Goal: Information Seeking & Learning: Check status

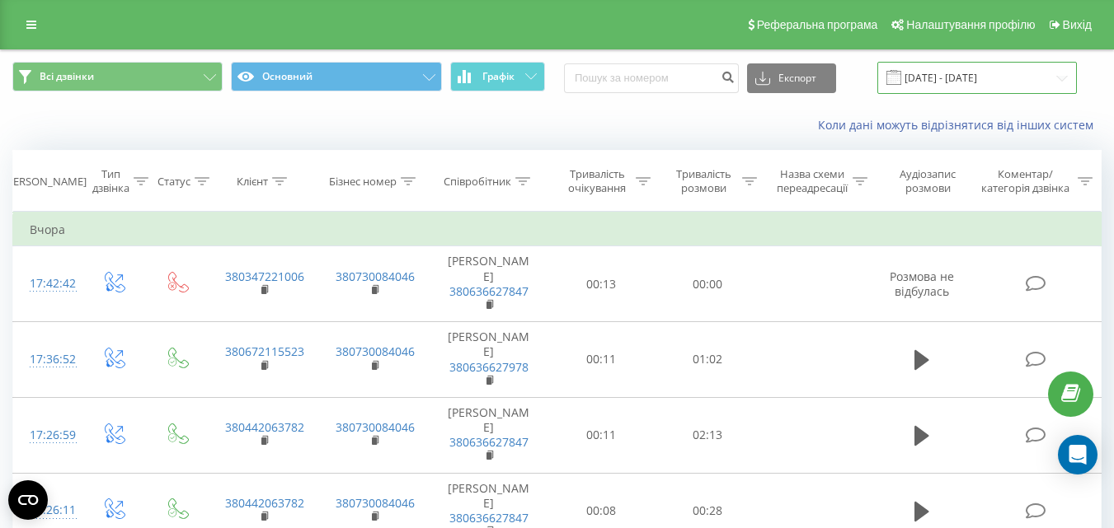
click at [937, 81] on input "21.07.2025 - 21.08.2025" at bounding box center [976, 78] width 199 height 32
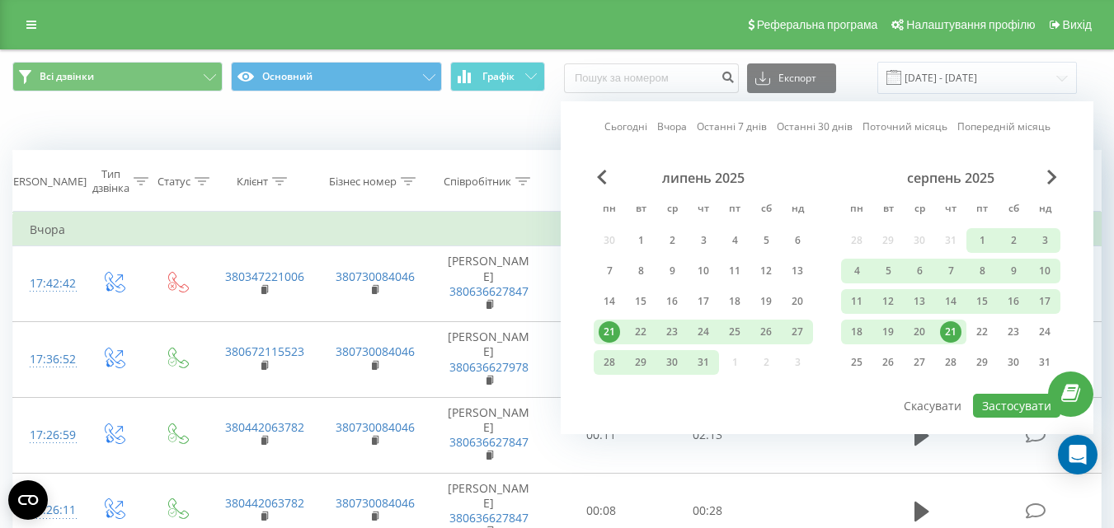
click at [675, 124] on link "Вчора" at bounding box center [672, 127] width 30 height 16
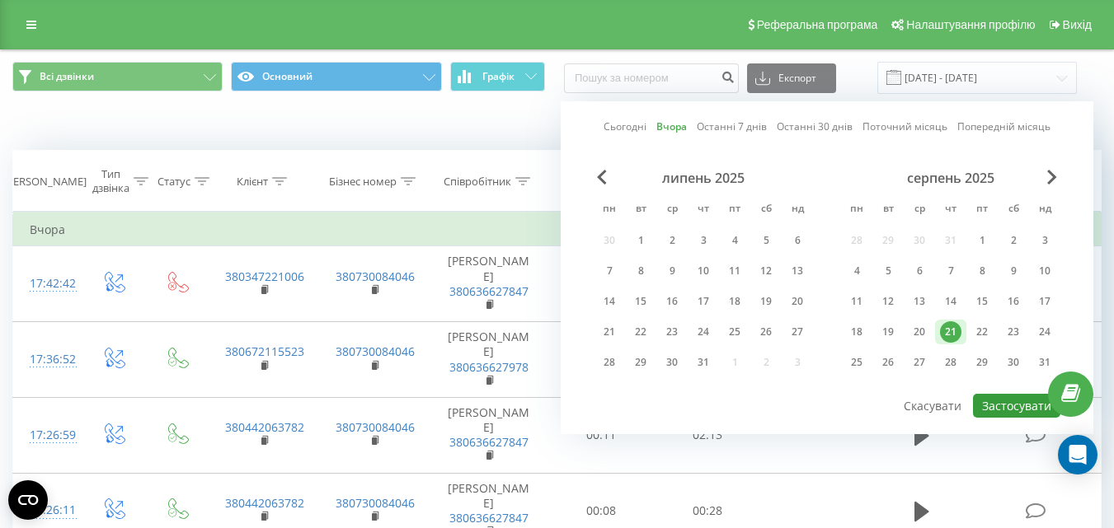
click at [1002, 409] on button "Застосувати" at bounding box center [1016, 406] width 87 height 24
type input "[DATE] - [DATE]"
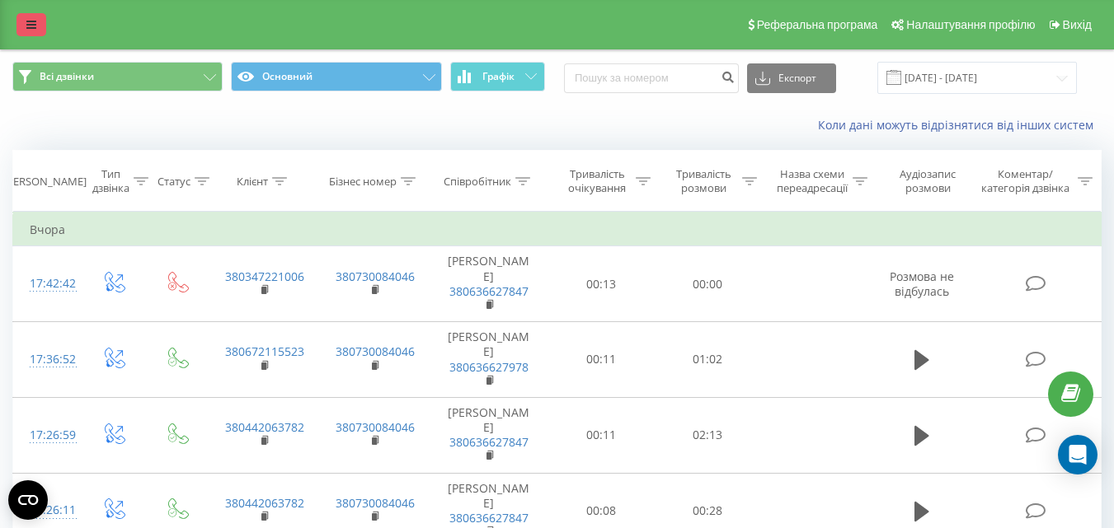
click at [30, 29] on icon at bounding box center [31, 25] width 10 height 12
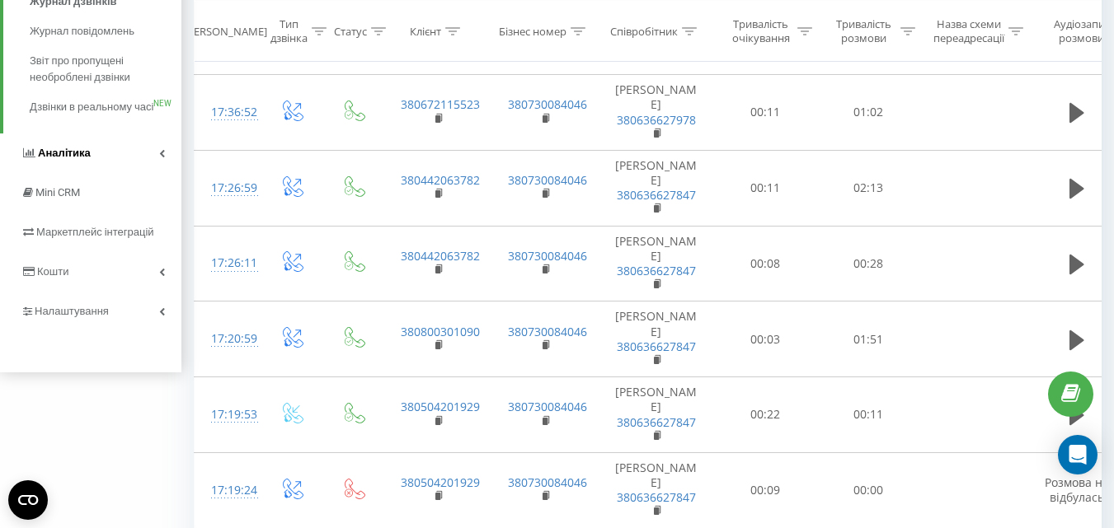
scroll to position [82, 0]
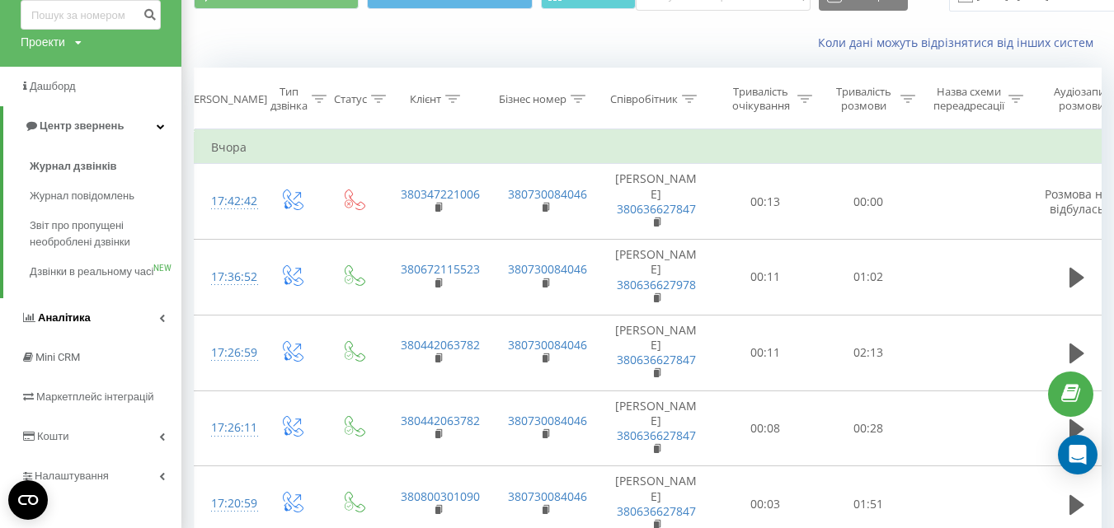
click at [69, 324] on span "Аналiтика" at bounding box center [64, 318] width 53 height 12
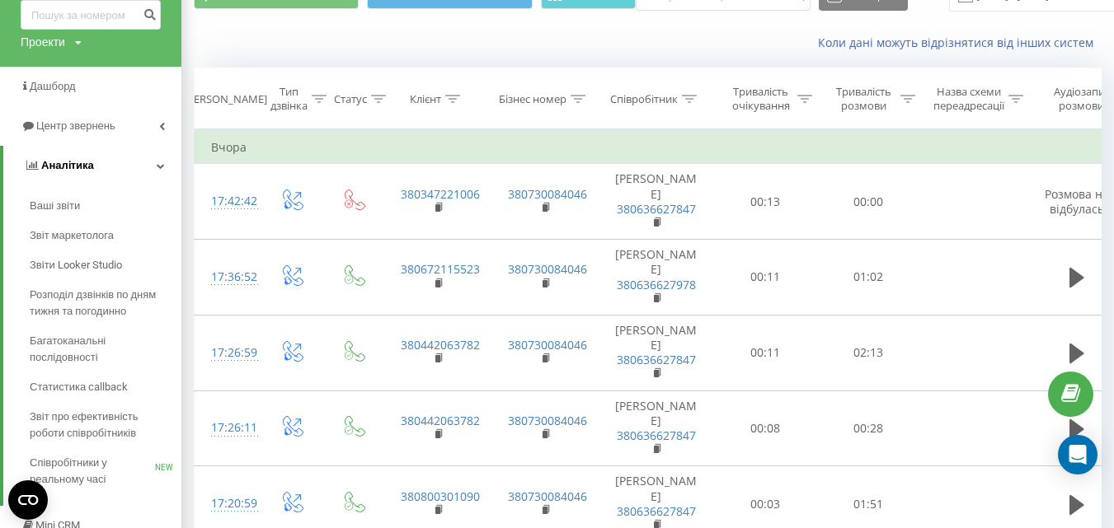
click at [69, 332] on link "Багатоканальні послідовності" at bounding box center [106, 349] width 152 height 46
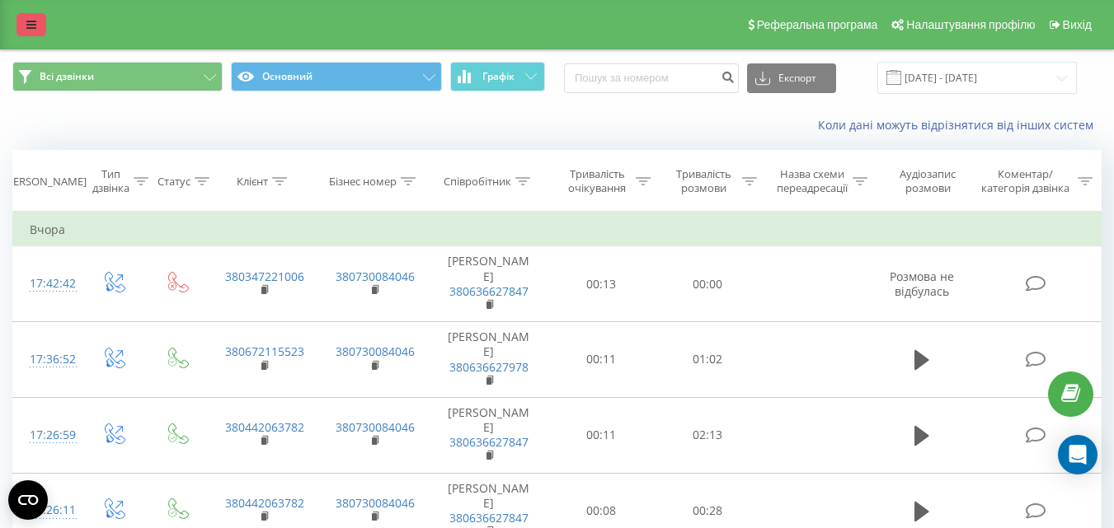
click at [30, 25] on icon at bounding box center [31, 25] width 10 height 12
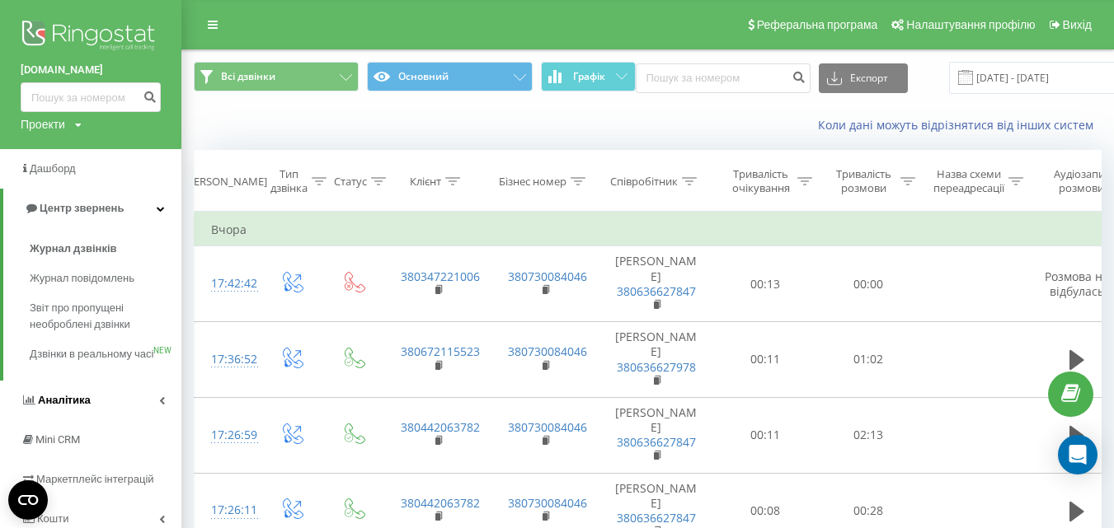
click at [78, 406] on span "Аналiтика" at bounding box center [64, 400] width 53 height 12
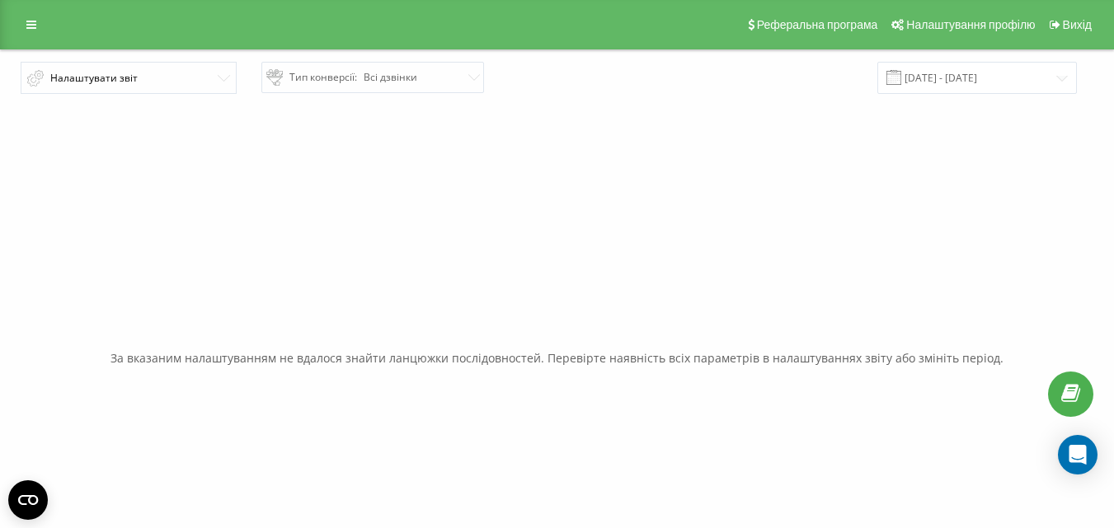
scroll to position [106, 0]
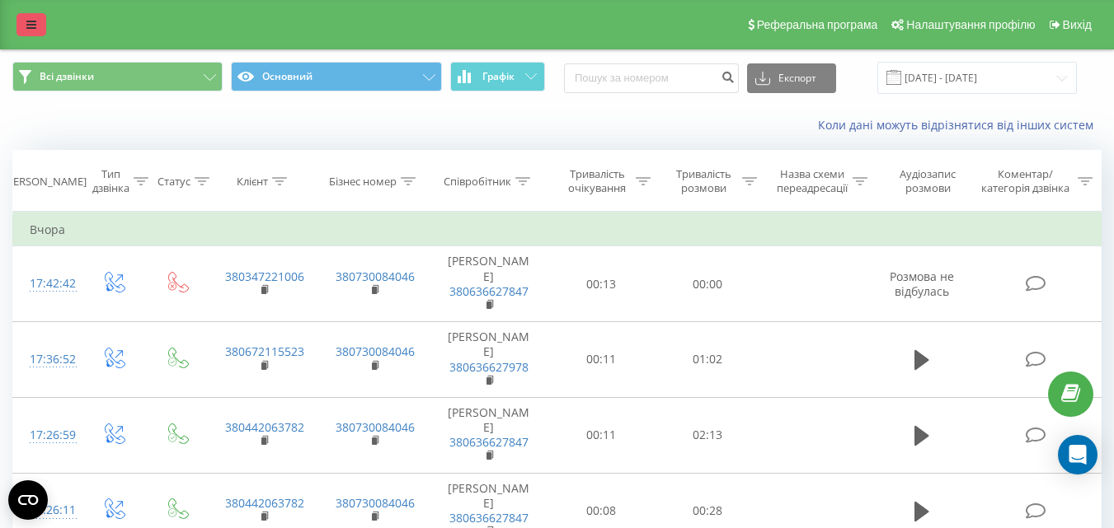
click at [28, 32] on link at bounding box center [31, 24] width 30 height 23
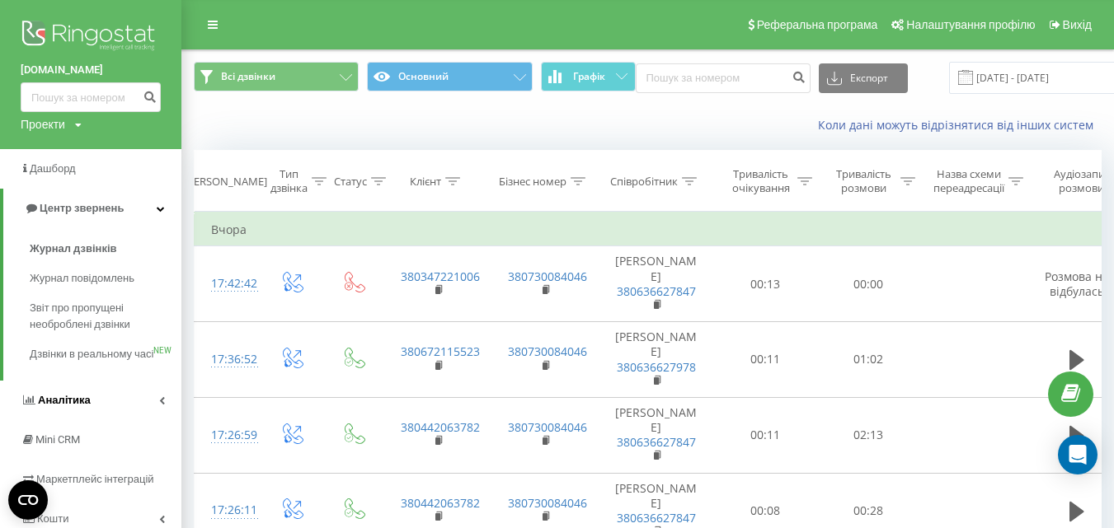
click at [66, 406] on span "Аналiтика" at bounding box center [64, 400] width 53 height 12
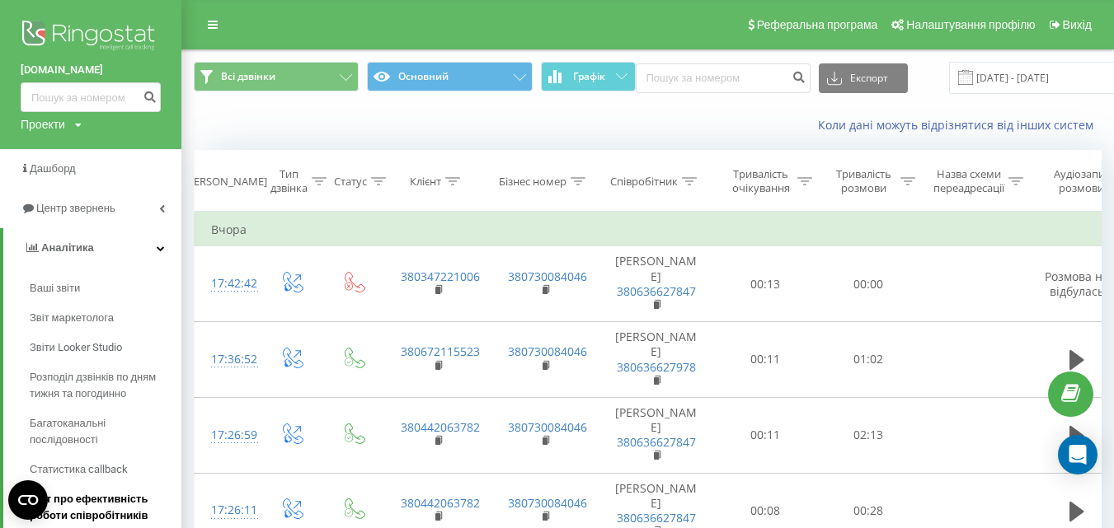
click at [80, 499] on span "Звіт про ефективність роботи співробітників" at bounding box center [101, 507] width 143 height 33
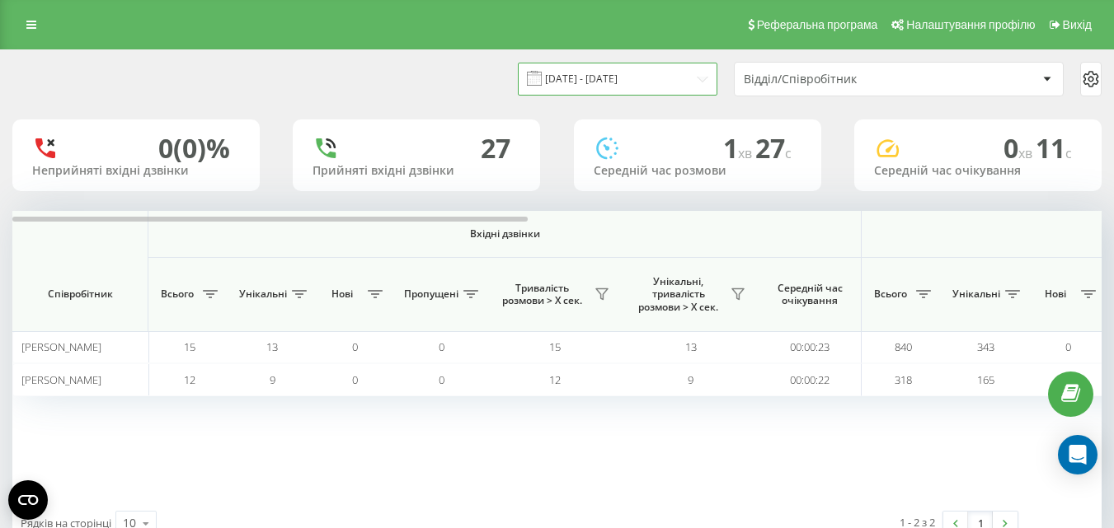
click at [593, 82] on input "[DATE] - [DATE]" at bounding box center [617, 79] width 199 height 32
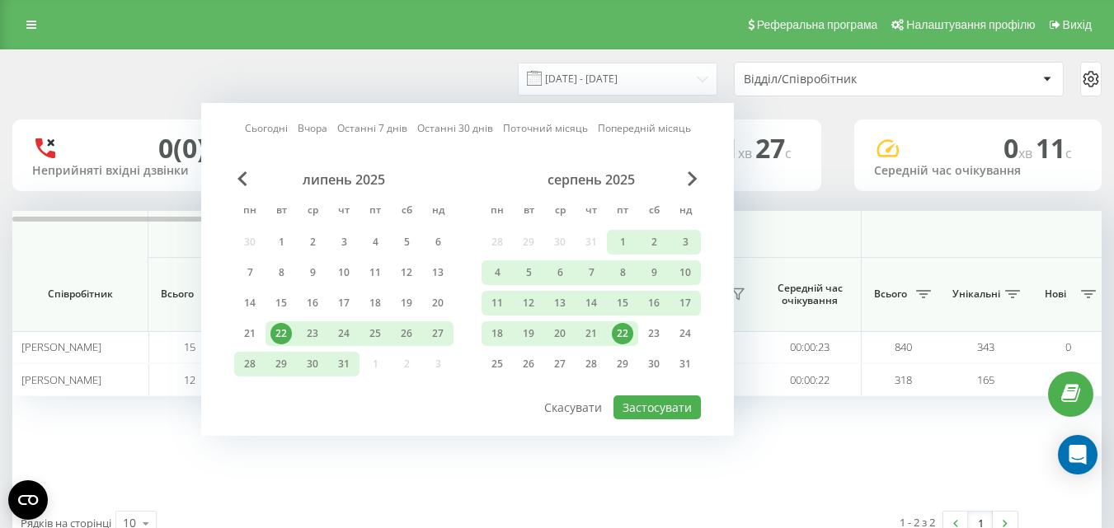
click at [302, 129] on link "Вчора" at bounding box center [313, 128] width 30 height 16
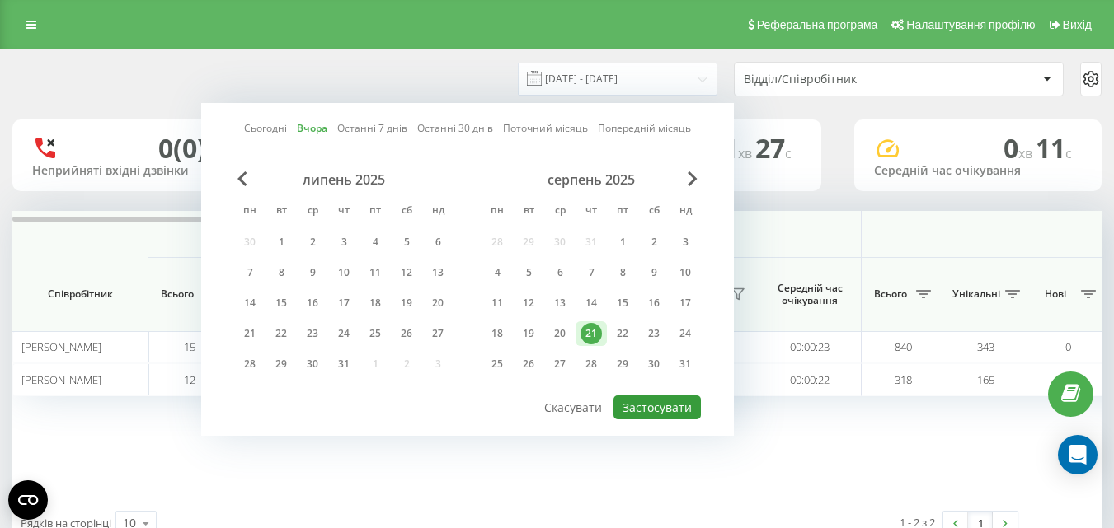
click at [645, 408] on button "Застосувати" at bounding box center [656, 408] width 87 height 24
type input "[DATE] - [DATE]"
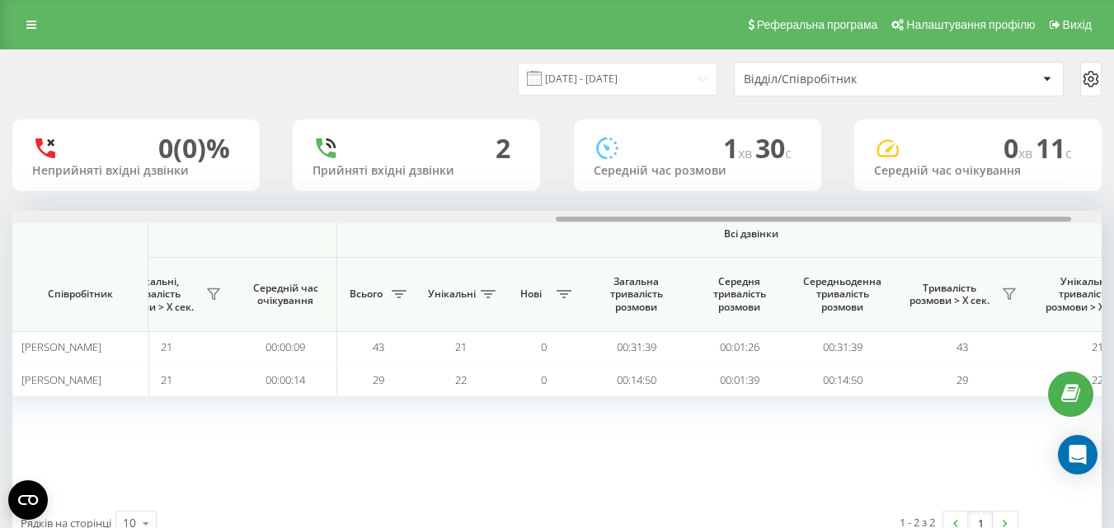
scroll to position [0, 1211]
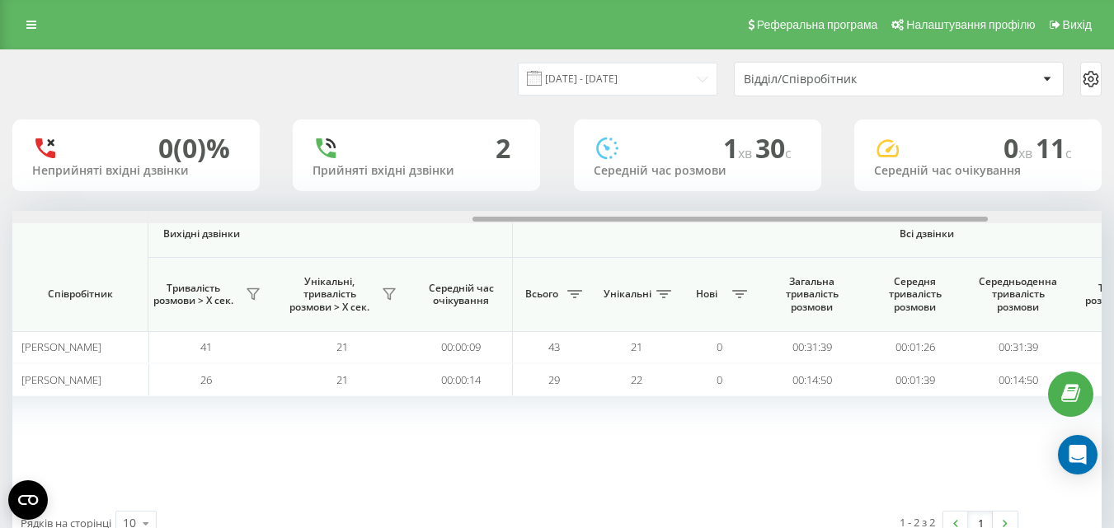
drag, startPoint x: 306, startPoint y: 218, endPoint x: 762, endPoint y: 312, distance: 466.4
click at [767, 293] on div "Вхідні дзвінки Вихідні дзвінки Всі дзвінки Співробітник Всього Унікальні Нові П…" at bounding box center [556, 355] width 1089 height 288
